Goal: Navigation & Orientation: Find specific page/section

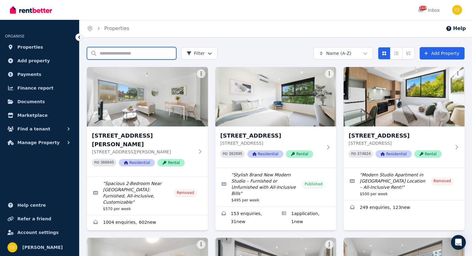
click at [138, 52] on input "Search properties" at bounding box center [131, 53] width 89 height 12
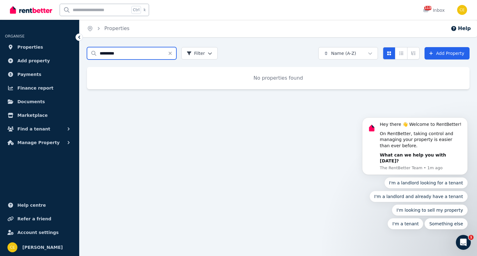
type input "***"
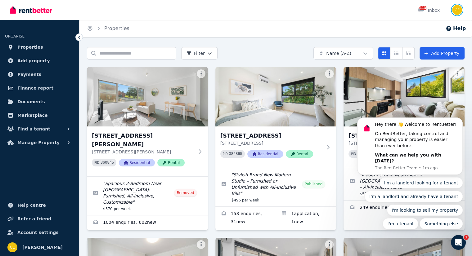
click at [456, 9] on img "button" at bounding box center [457, 10] width 10 height 10
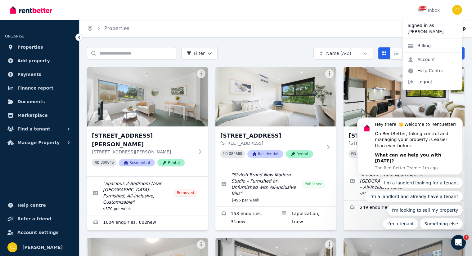
click at [418, 86] on body "Hey there 👋 Welcome to RentBetter! On RentBetter, taking control and managing y…" at bounding box center [410, 151] width 119 height 171
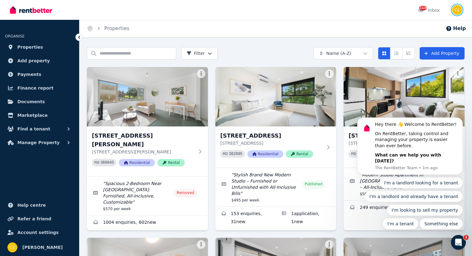
click at [458, 11] on img "button" at bounding box center [457, 10] width 10 height 10
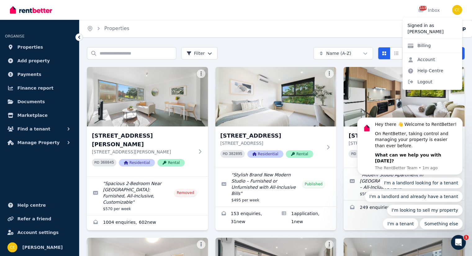
click at [422, 82] on body "Hey there 👋 Welcome to RentBetter! On RentBetter, taking control and managing y…" at bounding box center [410, 151] width 119 height 171
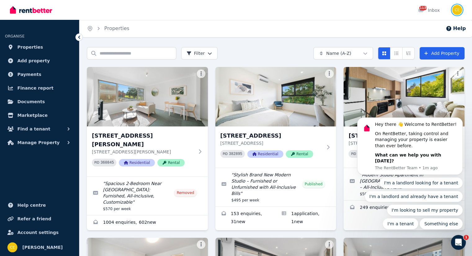
click at [456, 8] on img "button" at bounding box center [457, 10] width 10 height 10
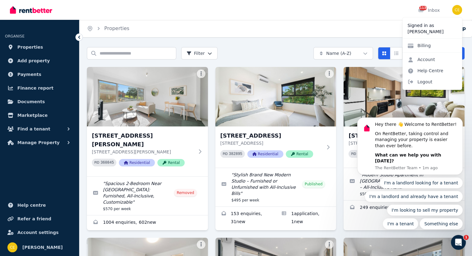
click at [411, 82] on body "Hey there 👋 Welcome to RentBetter! On RentBetter, taking control and managing y…" at bounding box center [410, 151] width 119 height 171
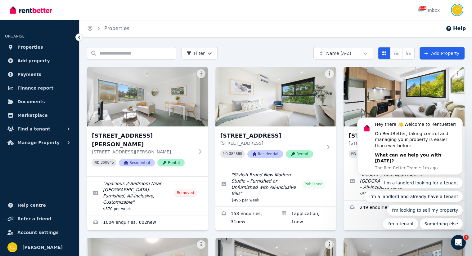
click at [460, 9] on img "button" at bounding box center [457, 10] width 10 height 10
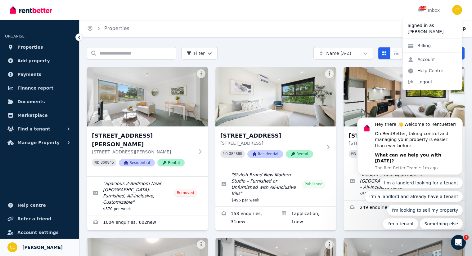
click at [29, 247] on span "[PERSON_NAME]" at bounding box center [42, 247] width 40 height 7
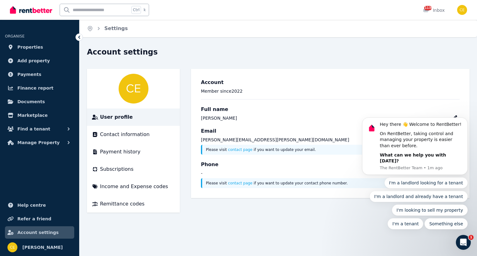
click at [231, 9] on div "Ctrl k 11136 Inbox" at bounding box center [228, 10] width 436 height 20
click at [21, 9] on img at bounding box center [31, 9] width 42 height 9
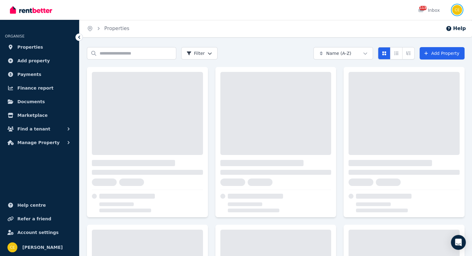
click at [456, 11] on img "button" at bounding box center [457, 10] width 10 height 10
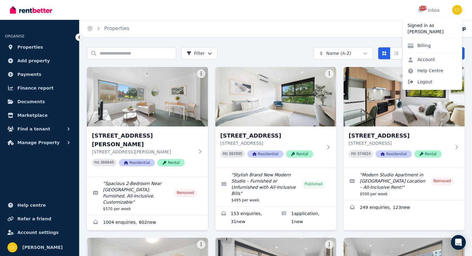
click at [429, 81] on span "Logout" at bounding box center [433, 81] width 60 height 11
